Goal: Book appointment/travel/reservation

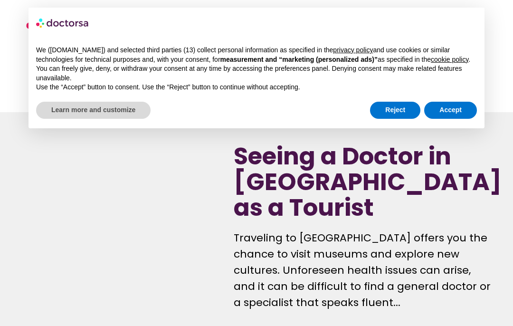
scroll to position [4689, 0]
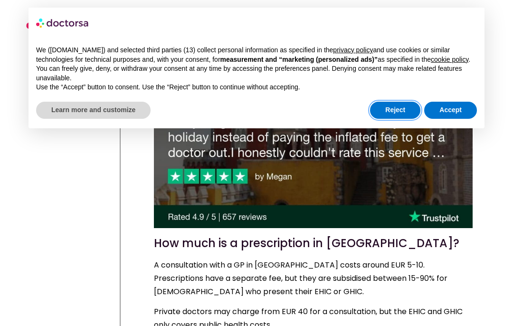
click at [395, 118] on button "Reject" at bounding box center [395, 110] width 50 height 17
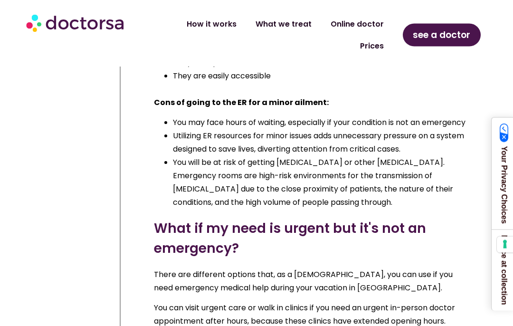
scroll to position [5746, 0]
click at [372, 47] on link "Prices" at bounding box center [372, 42] width 43 height 22
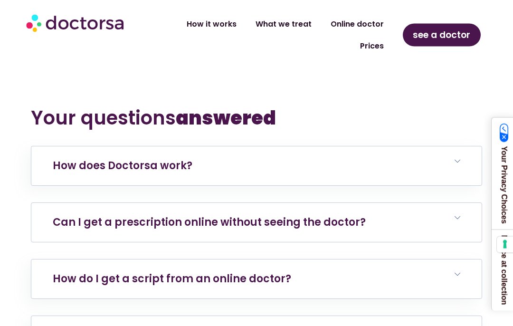
scroll to position [3276, 0]
click at [323, 215] on link "Can I get a prescription online without seeing the doctor?" at bounding box center [209, 222] width 313 height 15
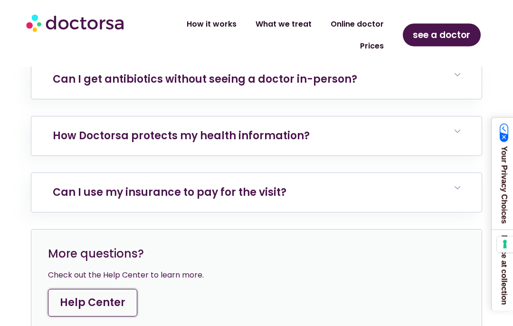
scroll to position [3704, 0]
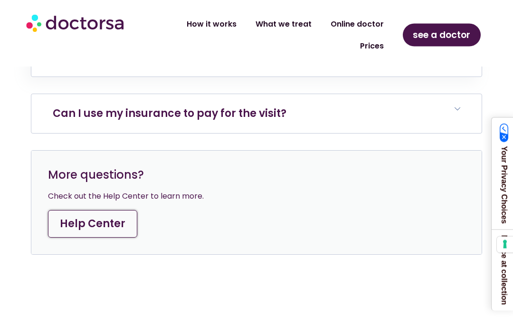
click at [295, 100] on h6 "Can I use my insurance to pay for the visit?" at bounding box center [256, 114] width 450 height 39
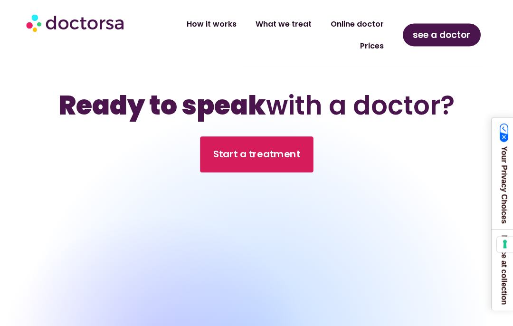
scroll to position [4193, 0]
click at [293, 148] on span "Start a treatment" at bounding box center [256, 154] width 87 height 14
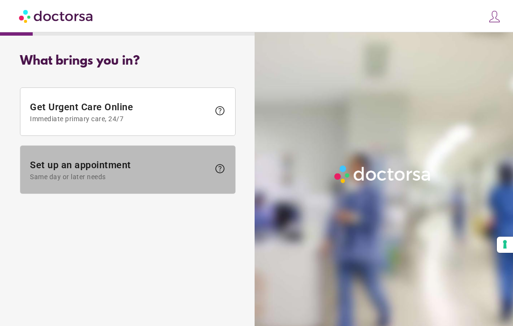
click at [162, 170] on span "Set up an appointment Same day or later needs" at bounding box center [120, 169] width 180 height 21
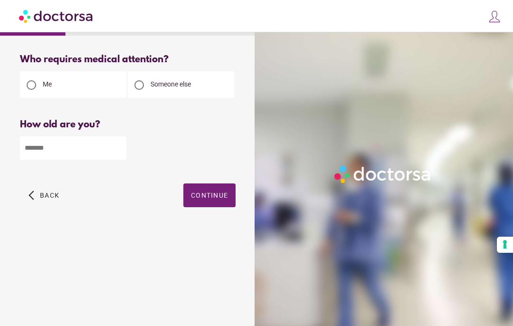
click at [111, 149] on input "number" at bounding box center [73, 147] width 106 height 23
type input "**"
click at [219, 199] on span "Continue" at bounding box center [209, 195] width 37 height 8
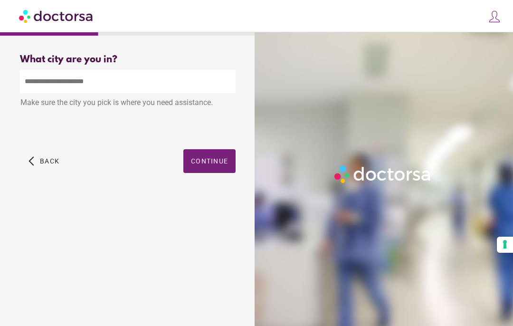
click at [157, 82] on input "text" at bounding box center [128, 81] width 216 height 23
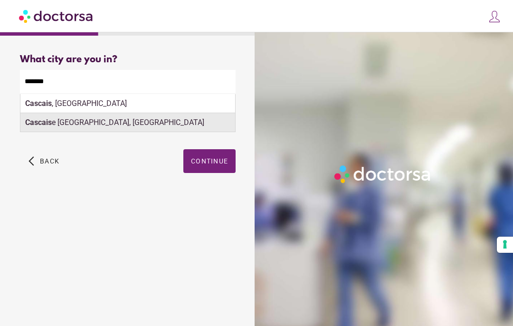
click at [82, 128] on div "Cascais e [GEOGRAPHIC_DATA], [GEOGRAPHIC_DATA]" at bounding box center [127, 122] width 215 height 19
type input "**********"
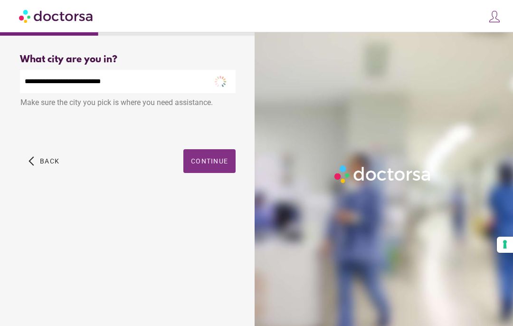
click at [212, 162] on span "Continue" at bounding box center [209, 161] width 37 height 8
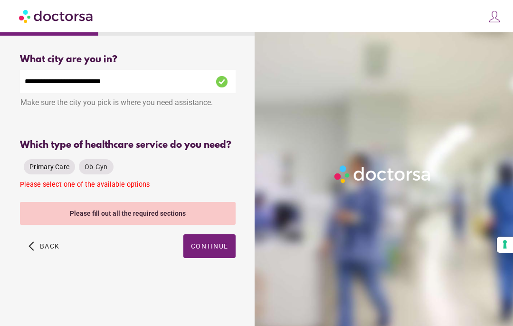
click at [46, 171] on span "Primary Care" at bounding box center [49, 167] width 40 height 8
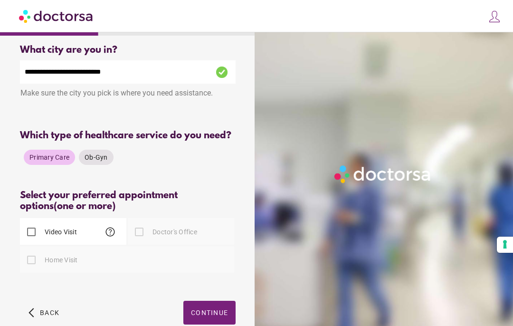
scroll to position [15, 0]
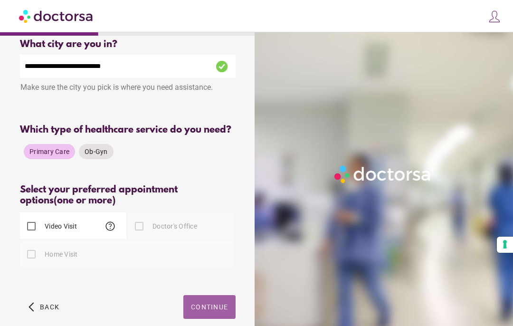
click at [214, 311] on span "Continue" at bounding box center [209, 307] width 37 height 8
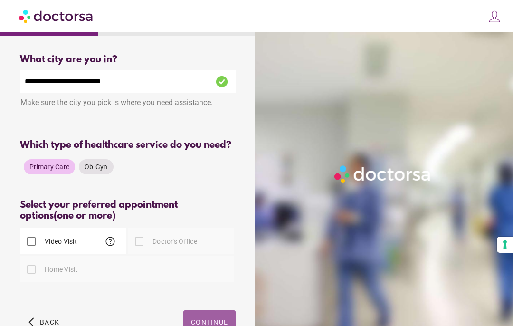
scroll to position [39, 0]
